Goal: Task Accomplishment & Management: Complete application form

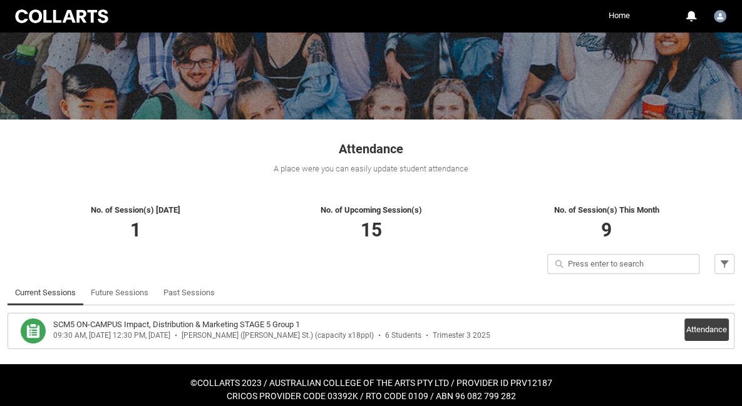
scroll to position [123, 0]
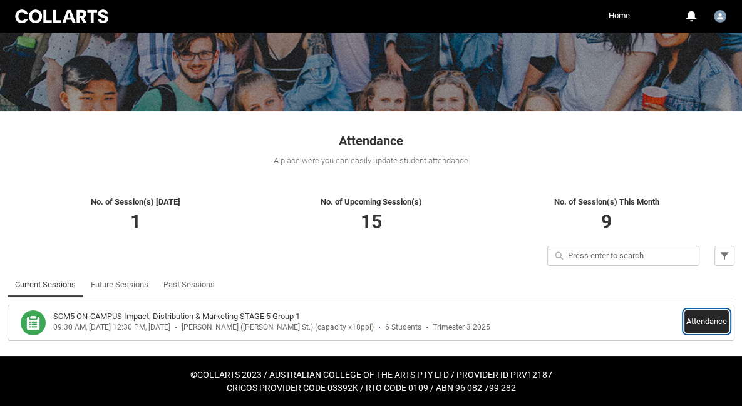
click at [710, 322] on button "Attendance" at bounding box center [706, 321] width 44 height 23
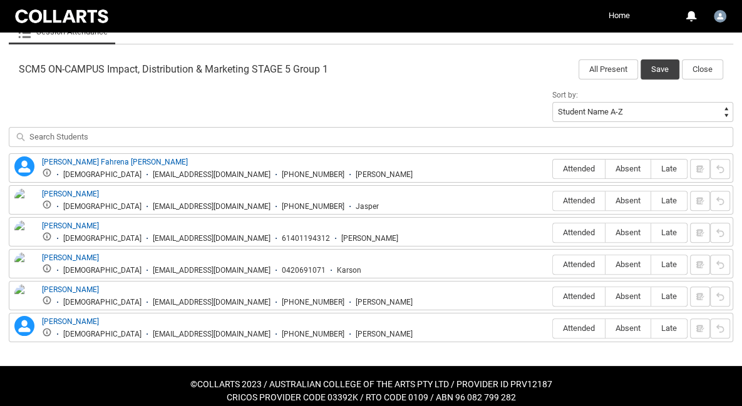
scroll to position [393, 0]
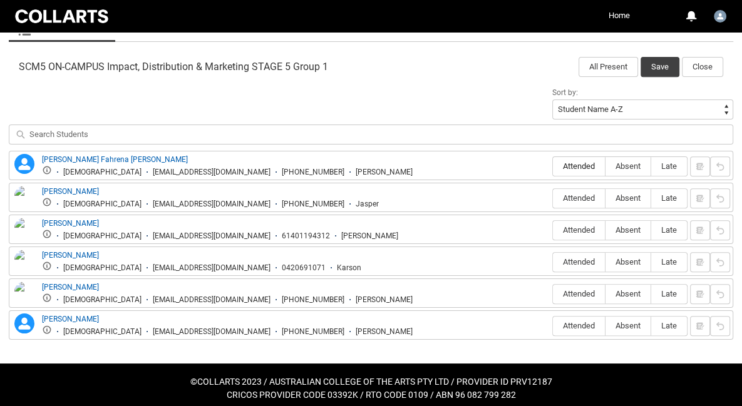
click at [595, 163] on span "Attended" at bounding box center [579, 165] width 52 height 9
click at [553, 166] on input "Attended" at bounding box center [552, 166] width 1 height 1
type lightning-radio-group "Attended"
radio input "true"
click at [585, 201] on span "Attended" at bounding box center [579, 197] width 52 height 9
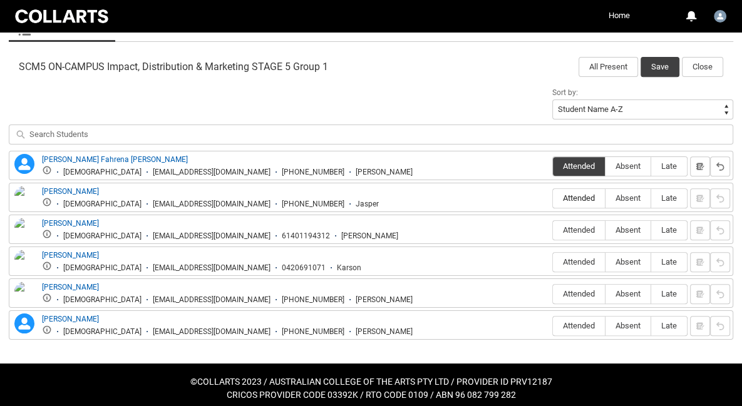
click at [553, 198] on input "Attended" at bounding box center [552, 198] width 1 height 1
type lightning-radio-group "Attended"
radio input "true"
click at [582, 223] on label "Attended" at bounding box center [579, 230] width 52 height 19
click at [553, 230] on input "Attended" at bounding box center [552, 230] width 1 height 1
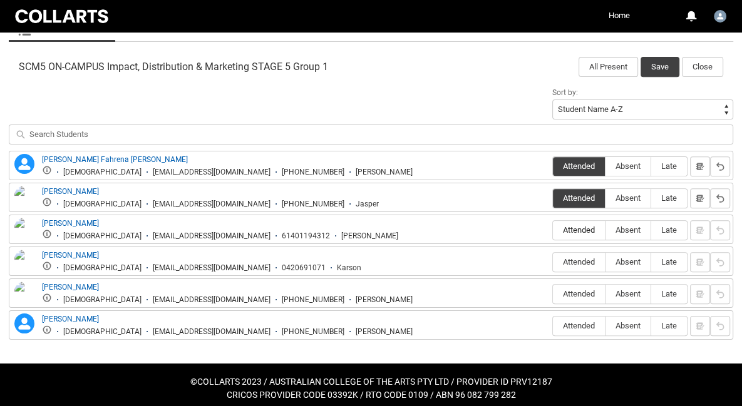
type lightning-radio-group "Attended"
radio input "true"
click at [578, 257] on span "Attended" at bounding box center [579, 261] width 52 height 9
click at [553, 262] on input "Attended" at bounding box center [552, 262] width 1 height 1
type lightning-radio-group "Attended"
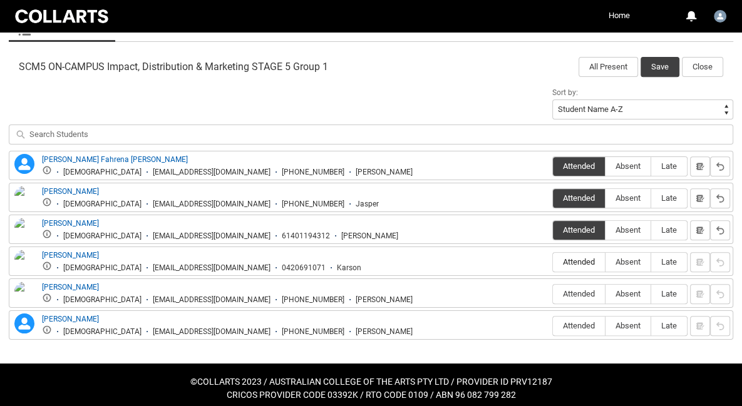
radio input "true"
click at [676, 294] on span "Late" at bounding box center [669, 293] width 36 height 9
click at [651, 294] on input "Late" at bounding box center [650, 294] width 1 height 1
type lightning-radio-group "Late"
radio input "true"
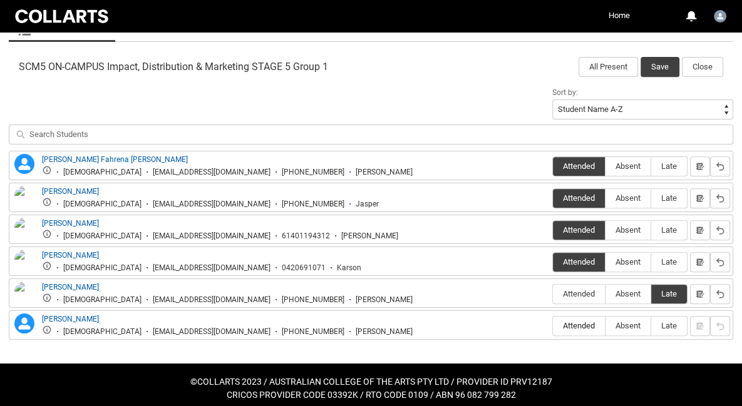
click at [575, 332] on label "Attended" at bounding box center [579, 326] width 52 height 19
click at [553, 326] on input "Attended" at bounding box center [552, 325] width 1 height 1
type lightning-radio-group "Attended"
radio input "true"
click at [658, 62] on button "Save" at bounding box center [659, 67] width 39 height 20
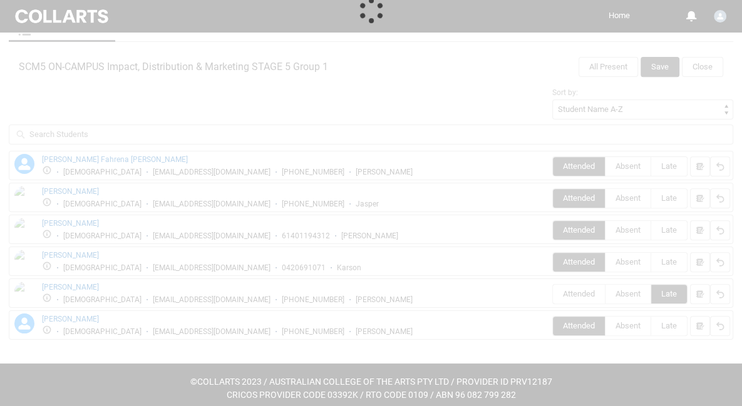
scroll to position [123, 0]
